Goal: Information Seeking & Learning: Learn about a topic

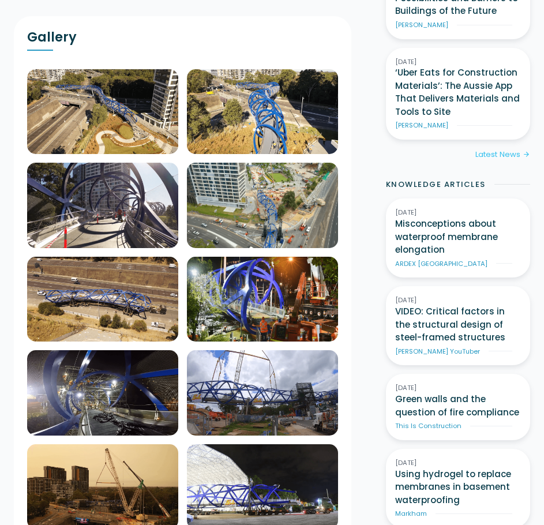
scroll to position [461, 0]
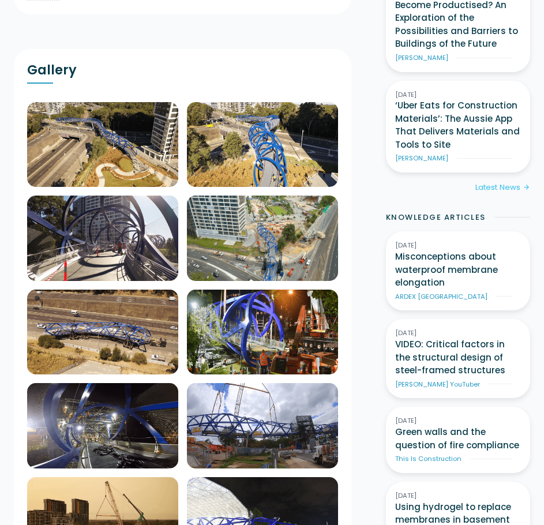
click at [151, 137] on img at bounding box center [102, 144] width 151 height 85
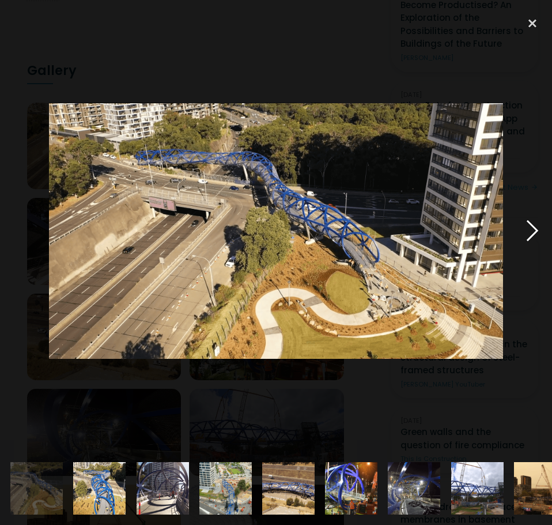
click at [531, 223] on div at bounding box center [532, 230] width 39 height 441
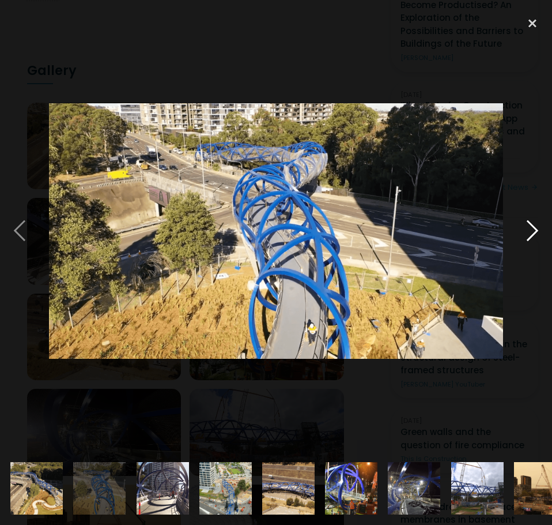
click at [531, 223] on div at bounding box center [532, 230] width 39 height 441
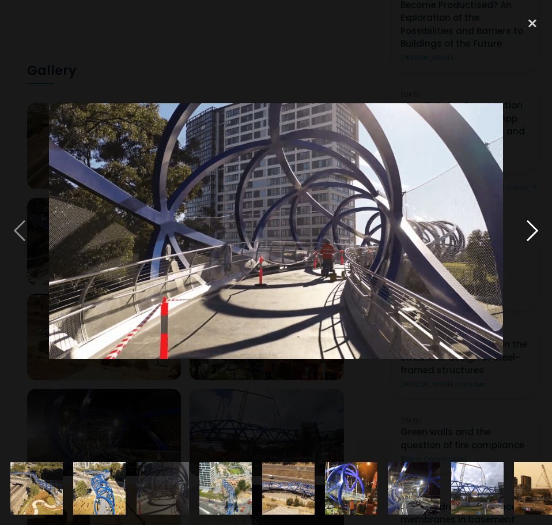
click at [531, 223] on div at bounding box center [532, 230] width 39 height 441
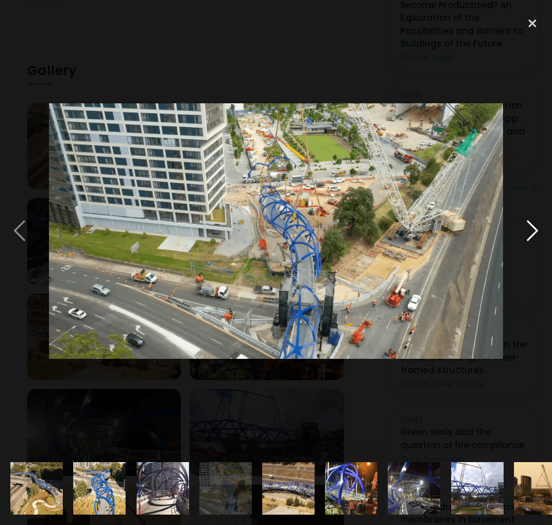
click at [531, 223] on div at bounding box center [532, 230] width 39 height 441
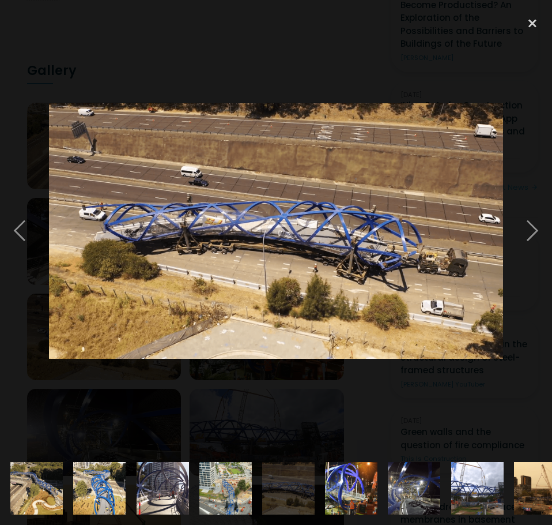
drag, startPoint x: 403, startPoint y: 231, endPoint x: 417, endPoint y: 240, distance: 16.8
click at [422, 240] on img at bounding box center [276, 230] width 454 height 255
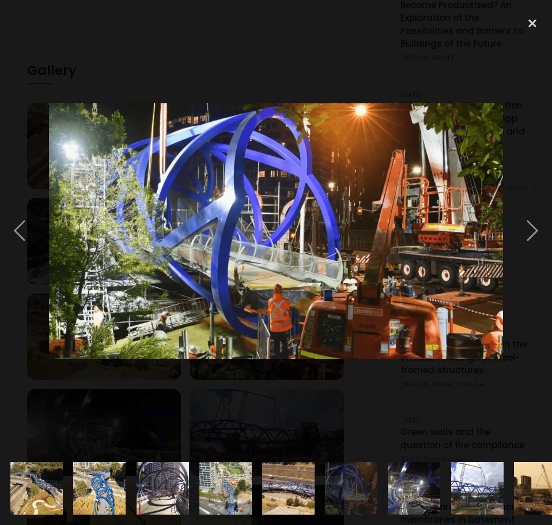
drag, startPoint x: 417, startPoint y: 240, endPoint x: 46, endPoint y: 205, distance: 372.5
click at [46, 205] on div at bounding box center [276, 230] width 552 height 441
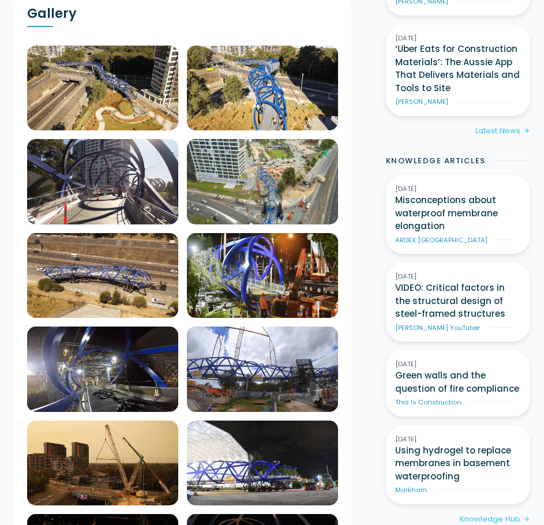
scroll to position [519, 0]
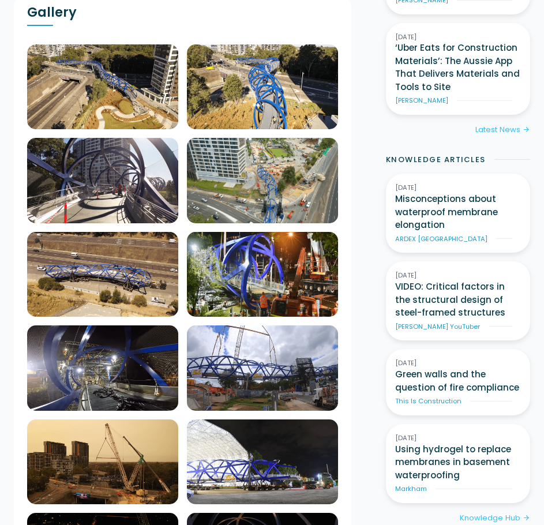
click at [178, 130] on img at bounding box center [102, 86] width 151 height 85
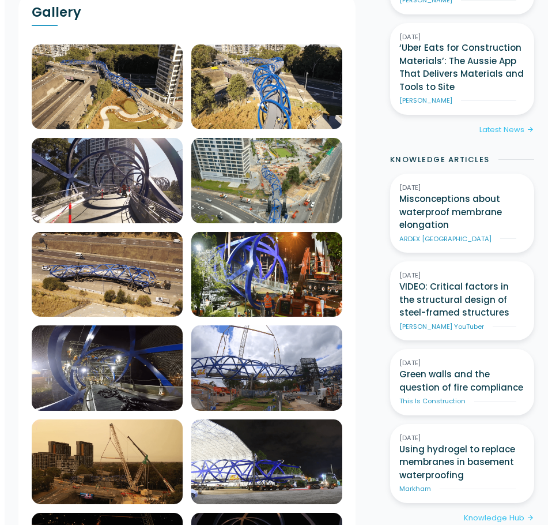
scroll to position [508, 0]
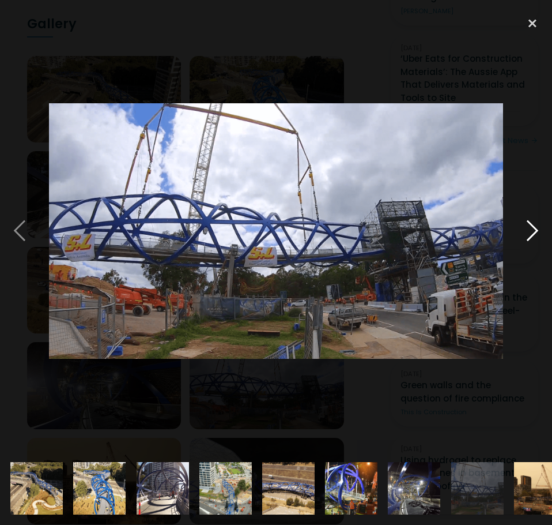
click at [529, 228] on div at bounding box center [532, 230] width 39 height 441
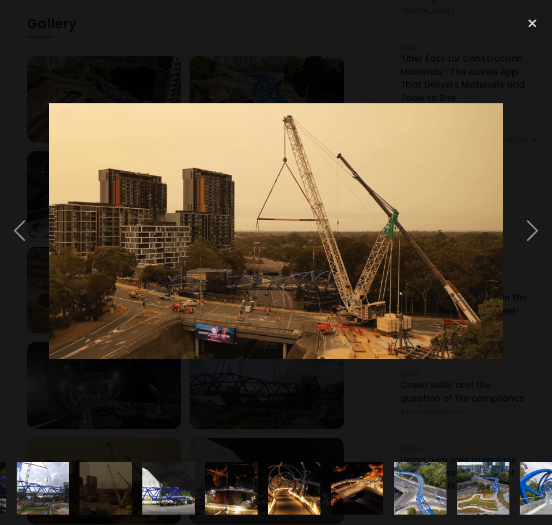
scroll to position [0, 465]
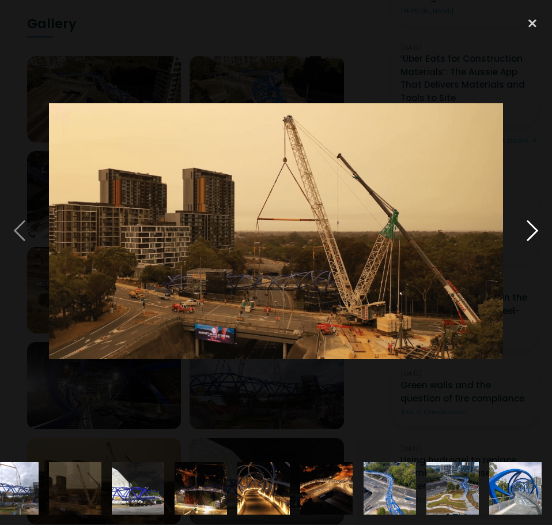
click at [525, 228] on div at bounding box center [532, 230] width 39 height 441
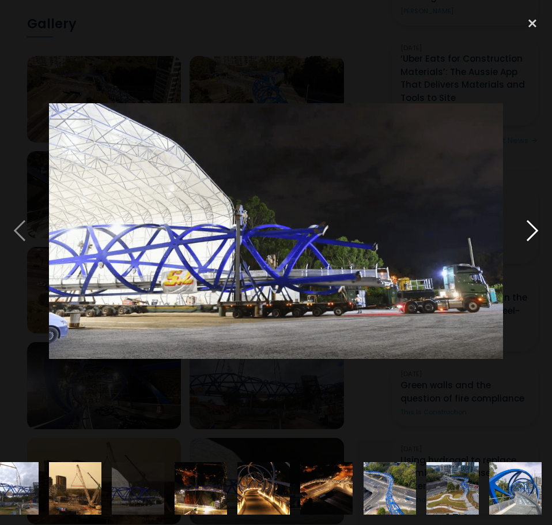
click at [525, 228] on div at bounding box center [532, 230] width 39 height 441
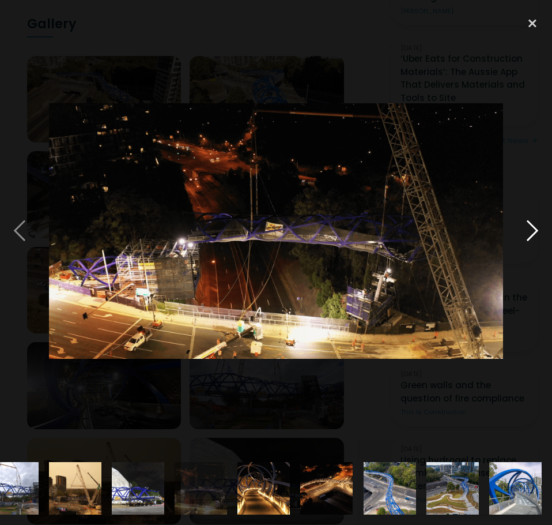
click at [539, 225] on div at bounding box center [532, 230] width 39 height 441
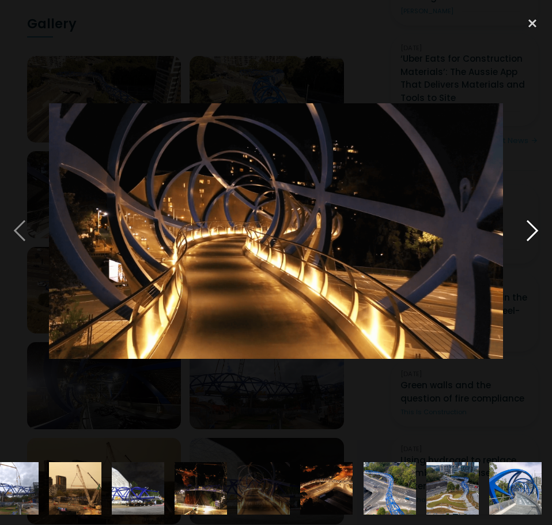
click at [539, 225] on div at bounding box center [532, 230] width 39 height 441
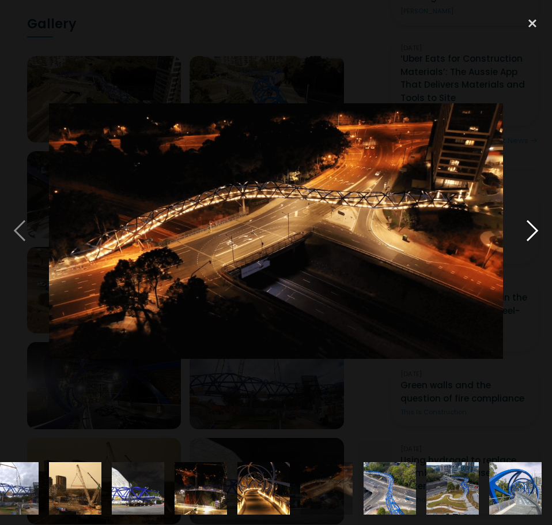
click at [526, 231] on div at bounding box center [532, 230] width 39 height 441
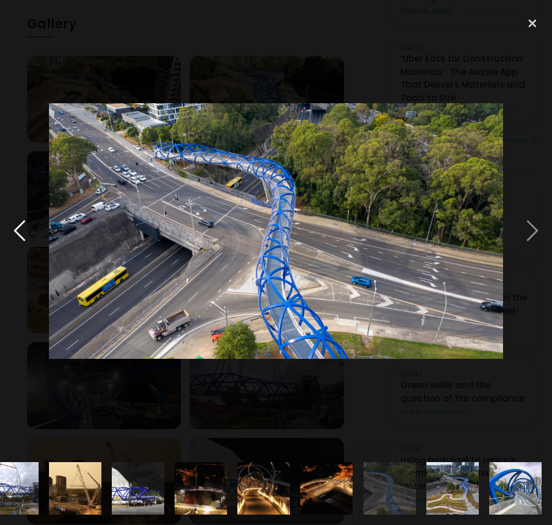
click at [23, 230] on div at bounding box center [19, 230] width 39 height 441
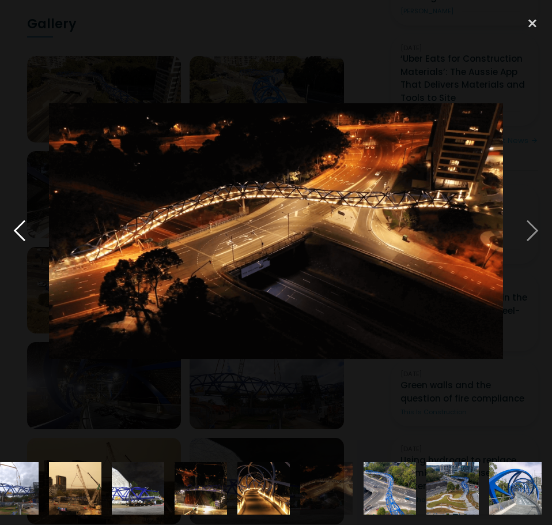
click at [23, 230] on div at bounding box center [19, 230] width 39 height 441
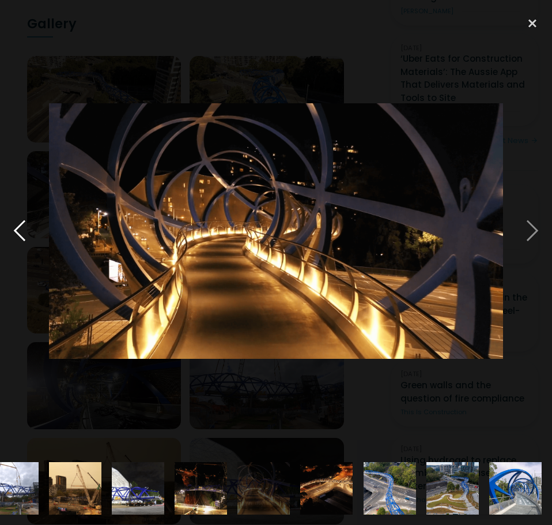
click at [23, 230] on div at bounding box center [19, 230] width 39 height 441
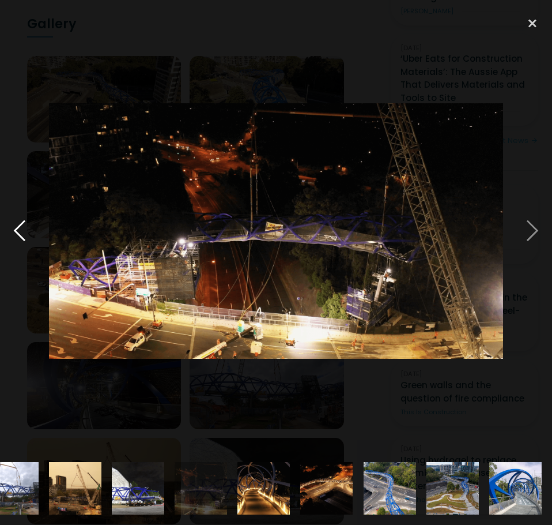
click at [23, 230] on div at bounding box center [19, 230] width 39 height 441
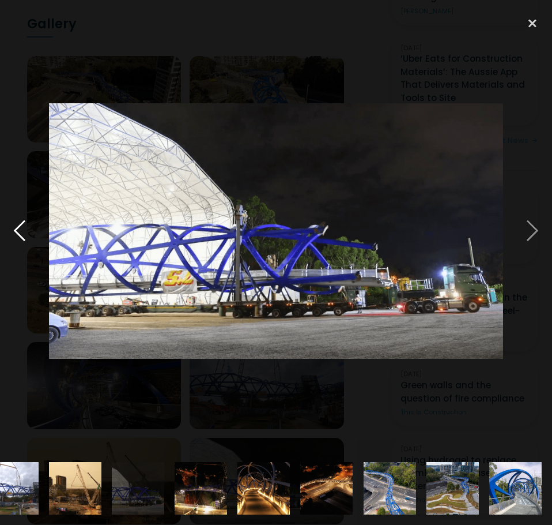
click at [23, 230] on div at bounding box center [19, 230] width 39 height 441
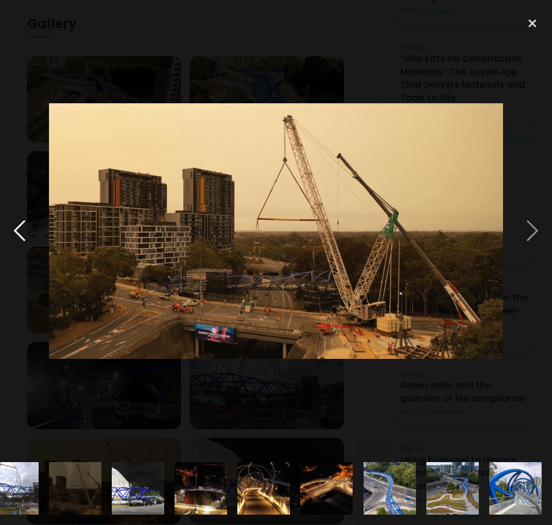
click at [23, 230] on div at bounding box center [19, 230] width 39 height 441
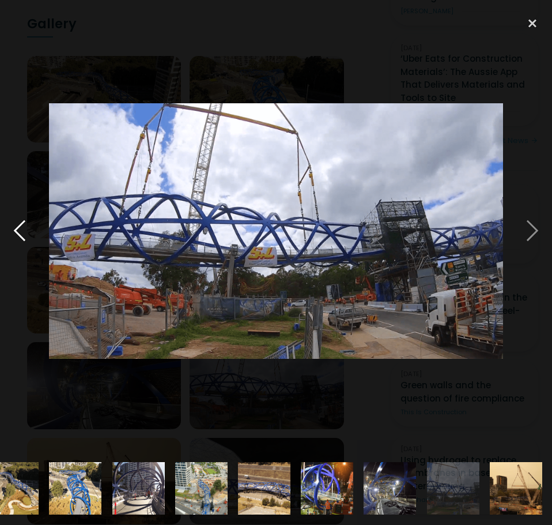
scroll to position [0, 0]
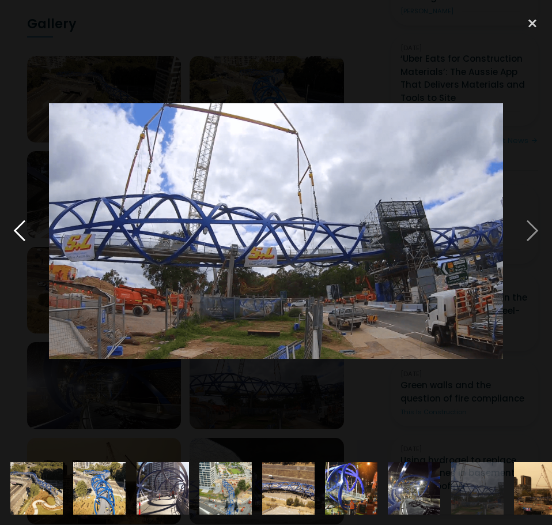
click at [23, 230] on div at bounding box center [19, 230] width 39 height 441
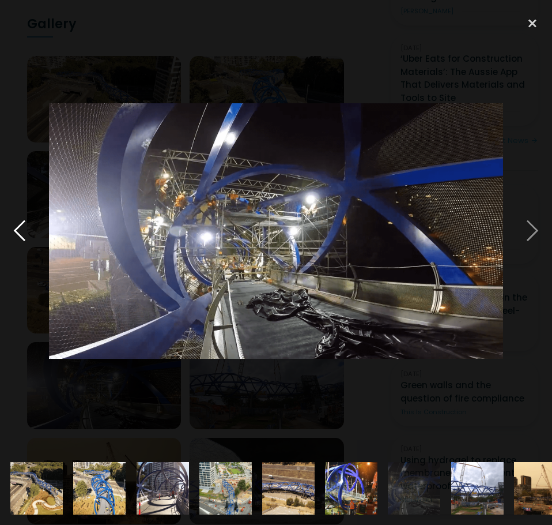
click at [23, 230] on div at bounding box center [19, 230] width 39 height 441
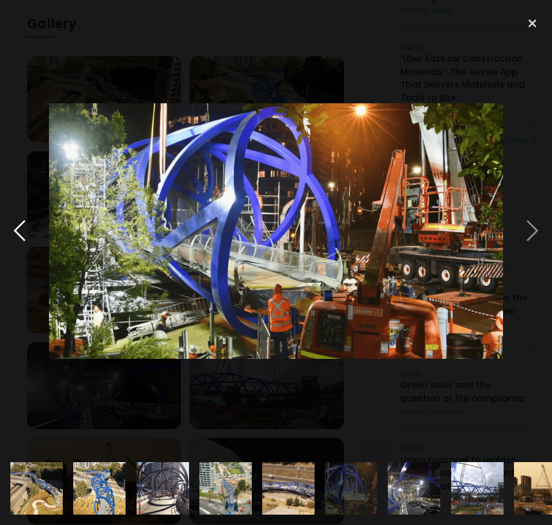
click at [23, 230] on div at bounding box center [19, 230] width 39 height 441
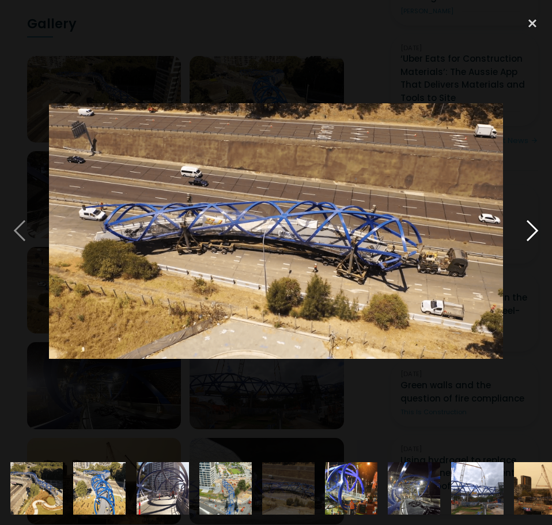
click at [528, 225] on div at bounding box center [532, 230] width 39 height 441
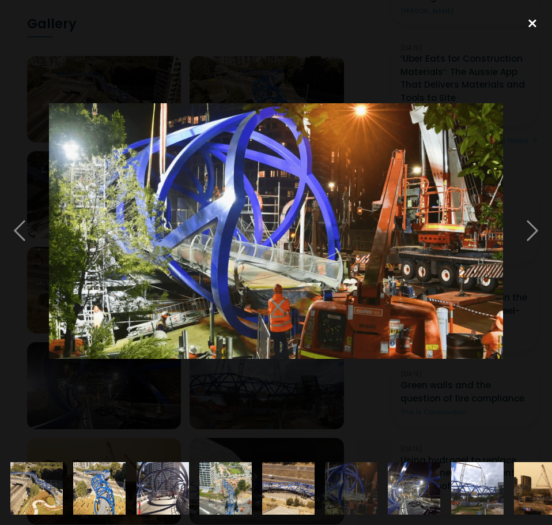
click at [535, 16] on div at bounding box center [532, 22] width 39 height 25
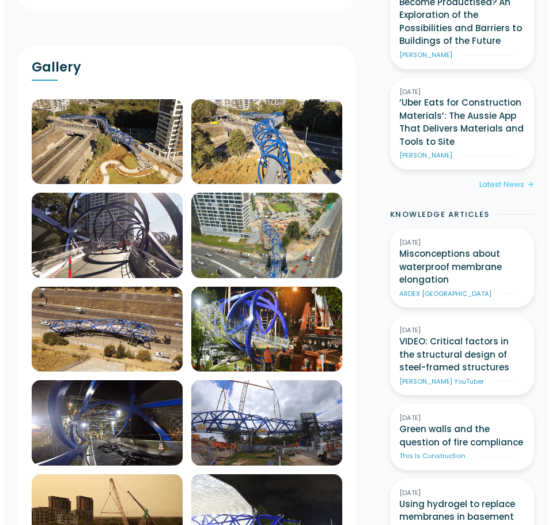
scroll to position [461, 0]
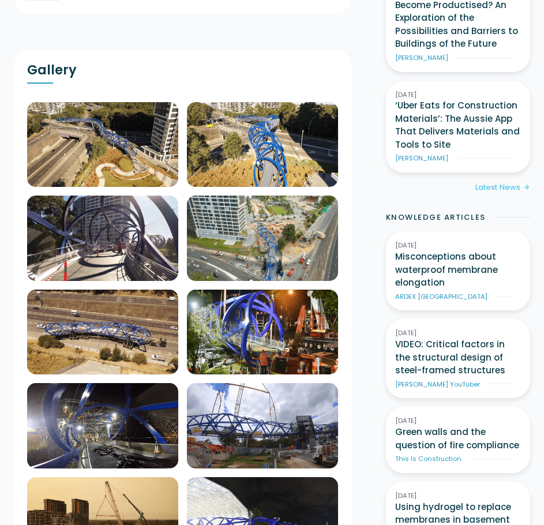
click at [142, 146] on img at bounding box center [102, 144] width 151 height 85
